Goal: Find specific page/section: Find specific page/section

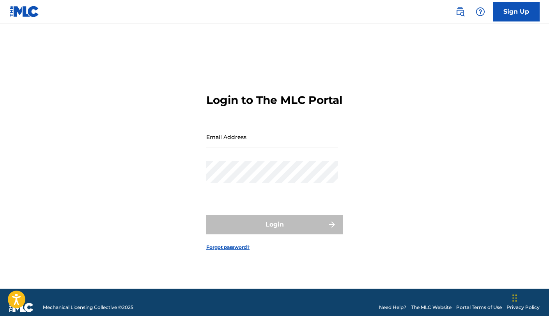
click at [237, 148] on input "Email Address" at bounding box center [272, 137] width 132 height 22
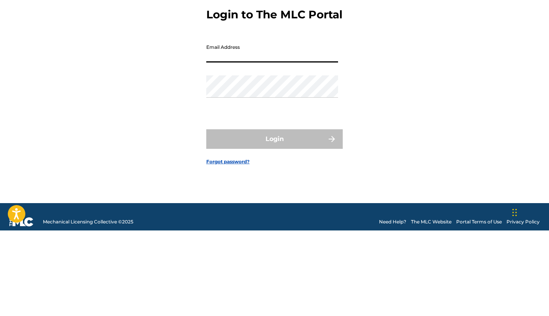
scroll to position [10, 0]
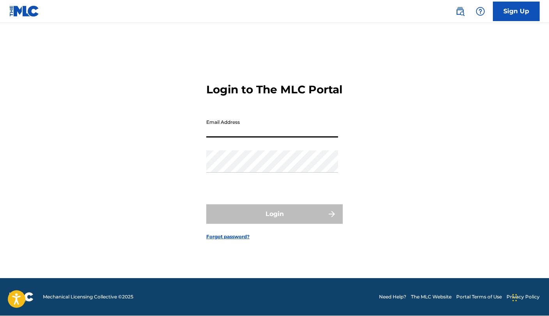
type input "[EMAIL_ADDRESS][DOMAIN_NAME]"
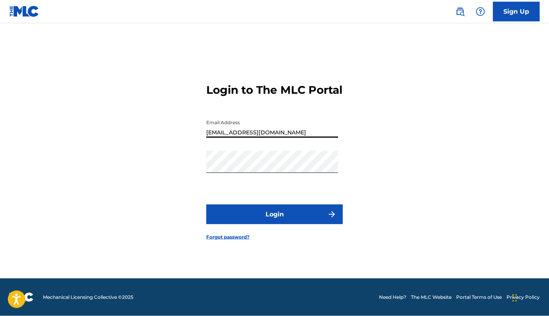
click at [460, 73] on div "Login to The MLC Portal Email Address [EMAIL_ADDRESS][DOMAIN_NAME] Password Log…" at bounding box center [275, 155] width 546 height 245
click at [276, 220] on button "Login" at bounding box center [274, 214] width 137 height 20
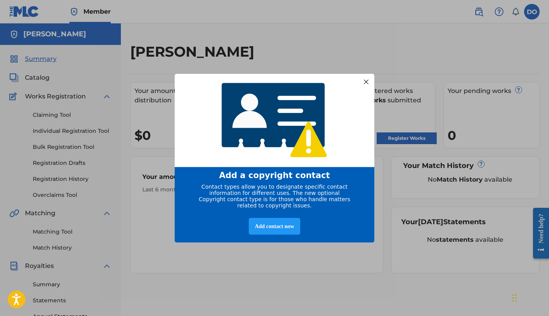
click at [369, 77] on div at bounding box center [366, 81] width 10 height 10
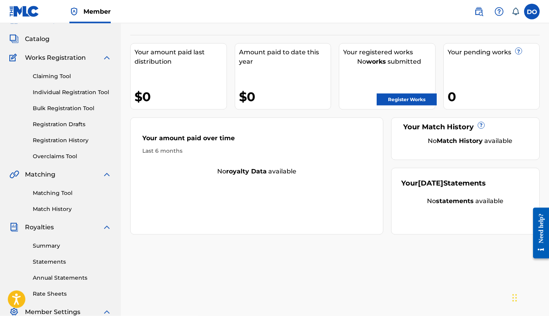
scroll to position [168, 0]
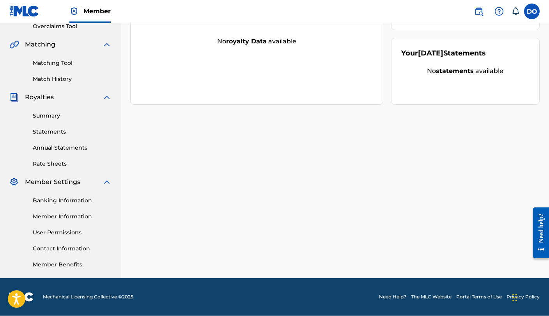
click at [495, 15] on img at bounding box center [499, 11] width 9 height 9
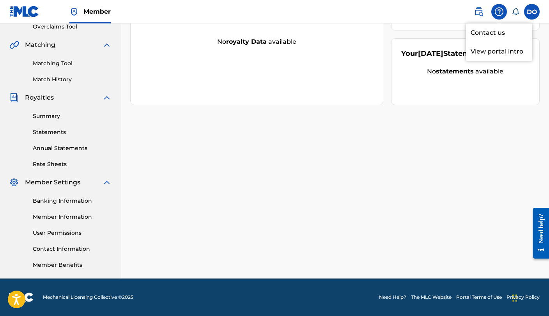
click at [491, 34] on link "Contact us" at bounding box center [499, 32] width 66 height 19
